Goal: Navigation & Orientation: Go to known website

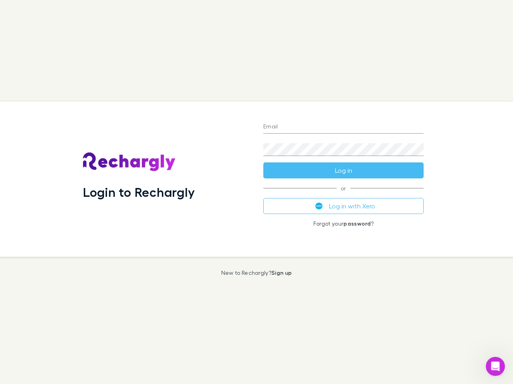
click at [256, 192] on div "Login to Rechargly" at bounding box center [166, 179] width 180 height 155
click at [343, 127] on input "Email" at bounding box center [343, 127] width 160 height 13
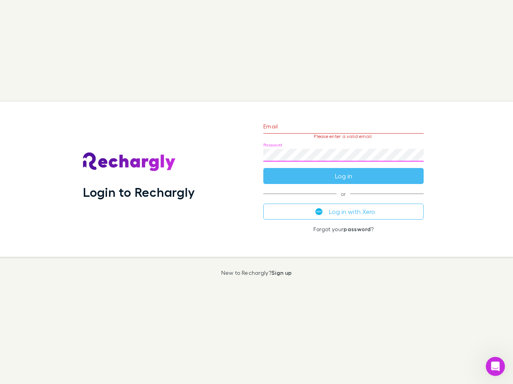
click at [343, 171] on form "Email Please enter a valid email. Password Log in" at bounding box center [343, 150] width 160 height 70
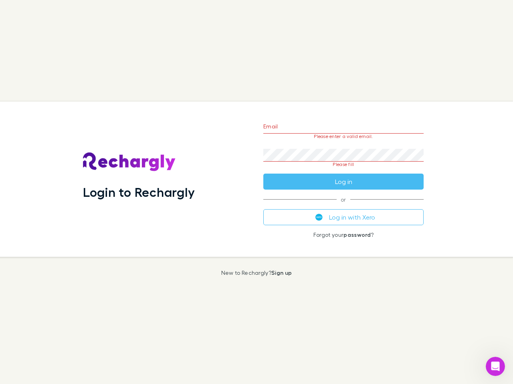
click at [343, 206] on div "Email Please enter a valid email. Password Please fill Log in or Log in with Xe…" at bounding box center [343, 179] width 173 height 155
click at [495, 367] on icon "Open Intercom Messenger" at bounding box center [495, 366] width 13 height 13
